Goal: Task Accomplishment & Management: Use online tool/utility

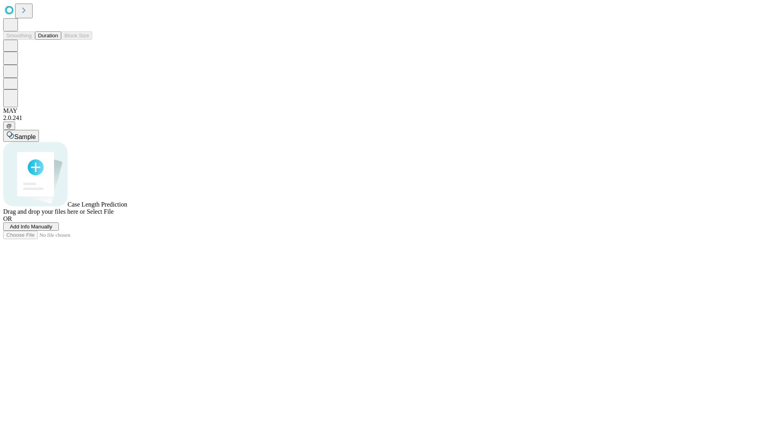
click at [58, 40] on button "Duration" at bounding box center [48, 35] width 26 height 8
click at [52, 230] on span "Add Info Manually" at bounding box center [31, 227] width 43 height 6
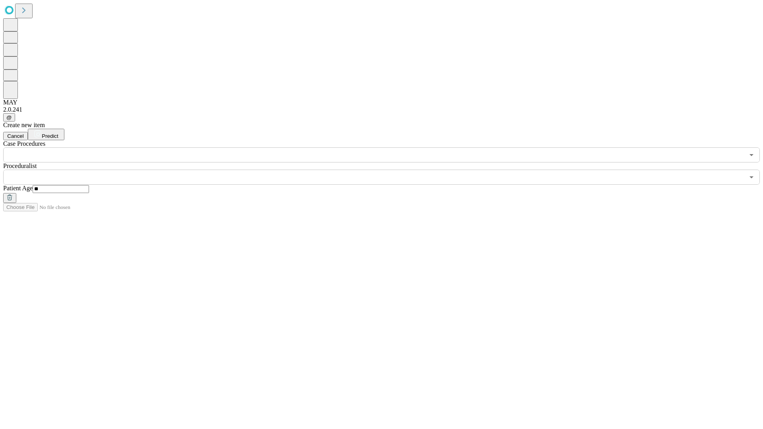
type input "**"
click at [387, 170] on input "text" at bounding box center [373, 177] width 741 height 15
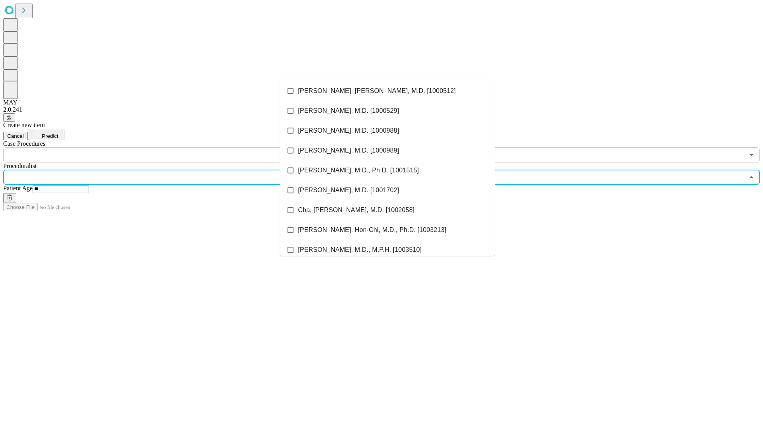
click at [387, 91] on li "[PERSON_NAME], [PERSON_NAME], M.D. [1000512]" at bounding box center [387, 91] width 214 height 20
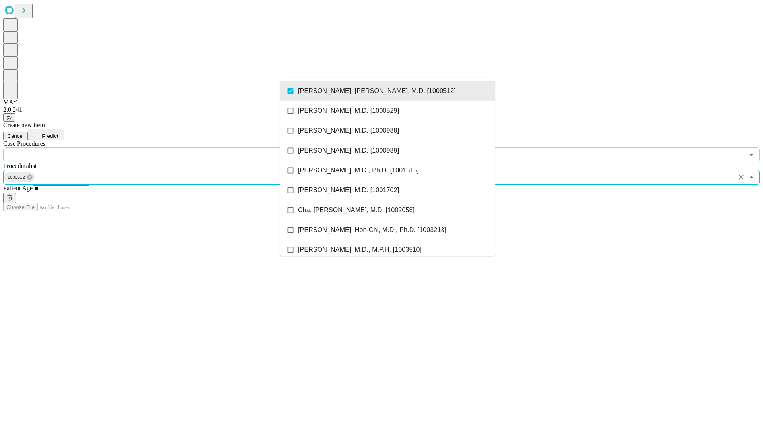
click at [167, 147] on input "text" at bounding box center [373, 154] width 741 height 15
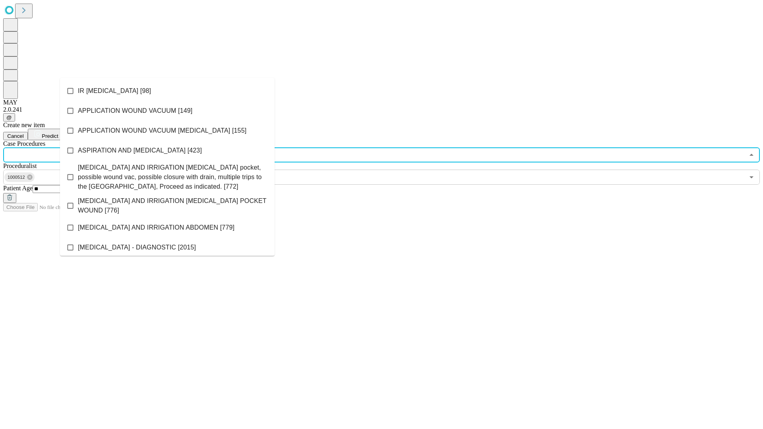
click at [167, 91] on li "IR [MEDICAL_DATA] [98]" at bounding box center [167, 91] width 214 height 20
